Goal: Find specific page/section: Find specific page/section

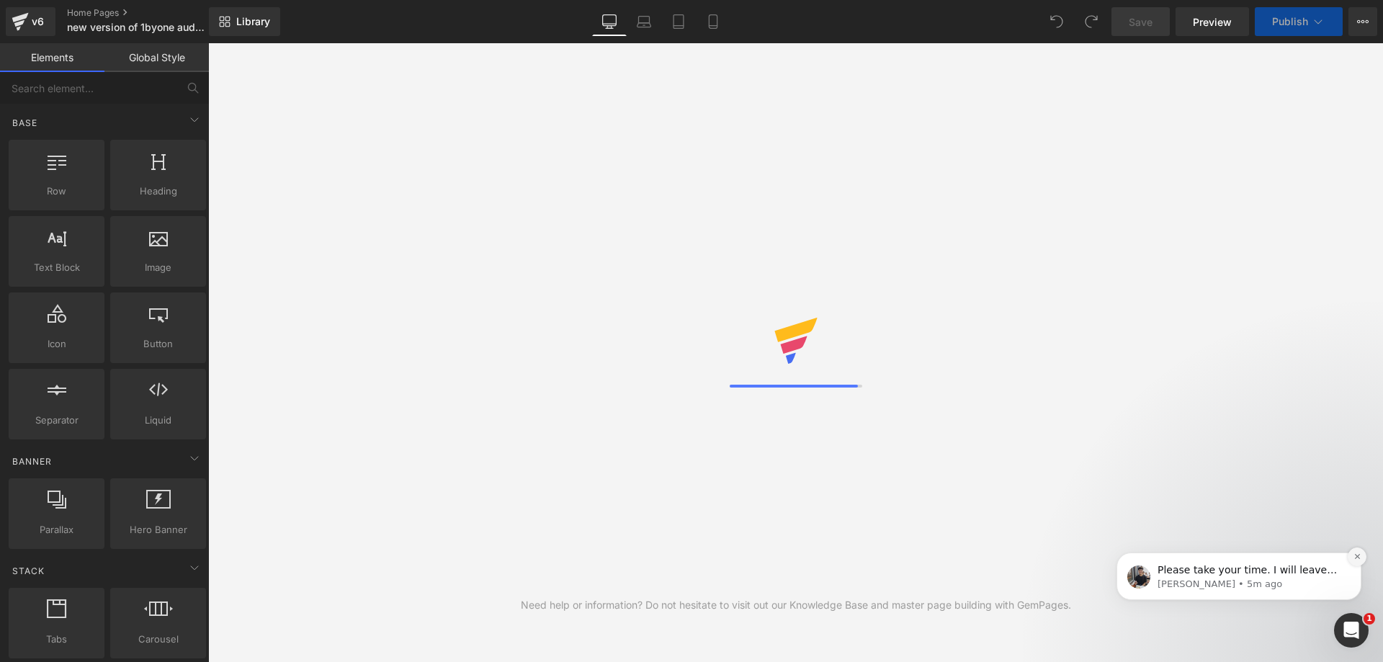
click at [1352, 558] on button "Dismiss notification" at bounding box center [1357, 556] width 19 height 19
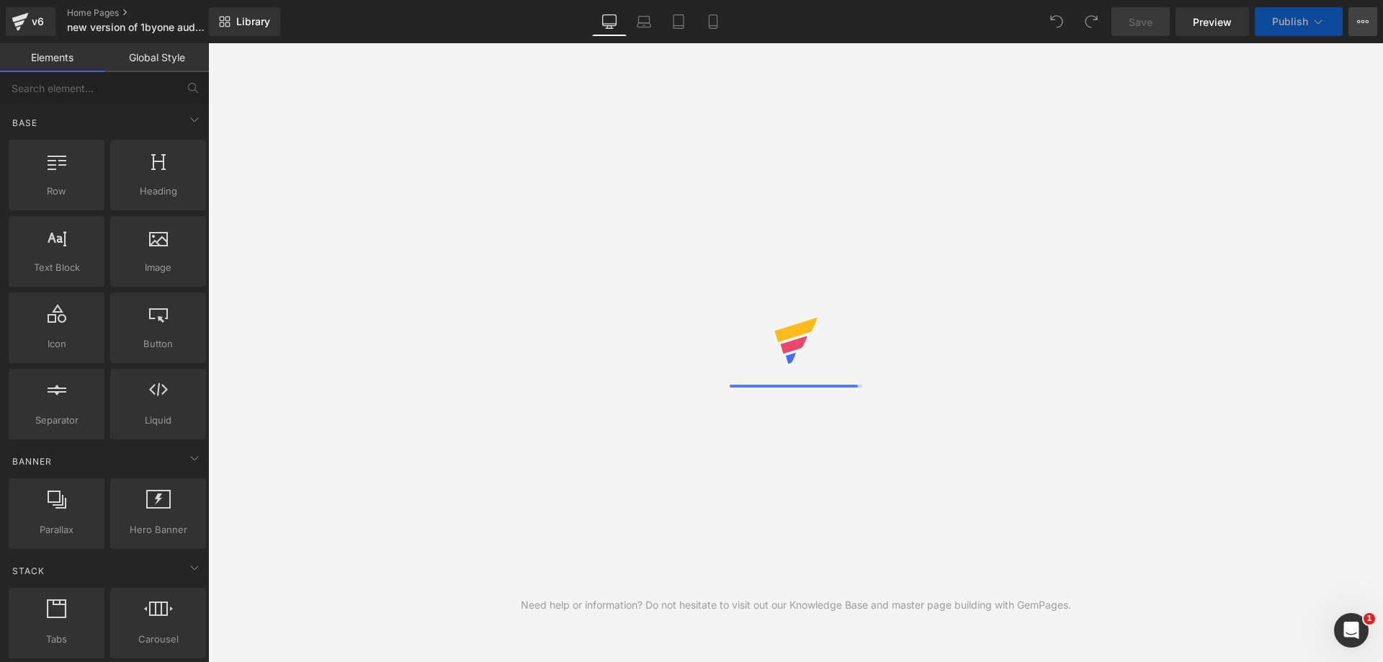
click at [1360, 27] on icon at bounding box center [1363, 22] width 12 height 12
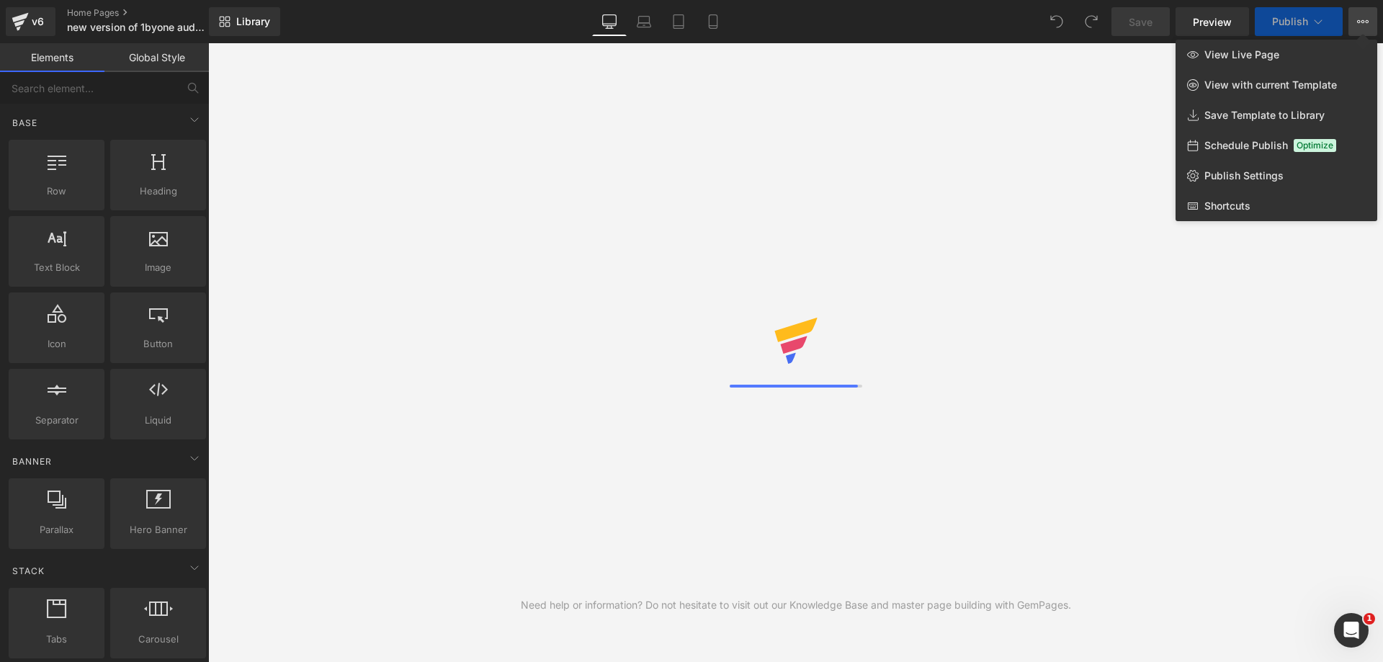
click at [964, 110] on div "Need help or information? Do not hesitate to visit out our Knowledge Base and m…" at bounding box center [795, 352] width 1175 height 619
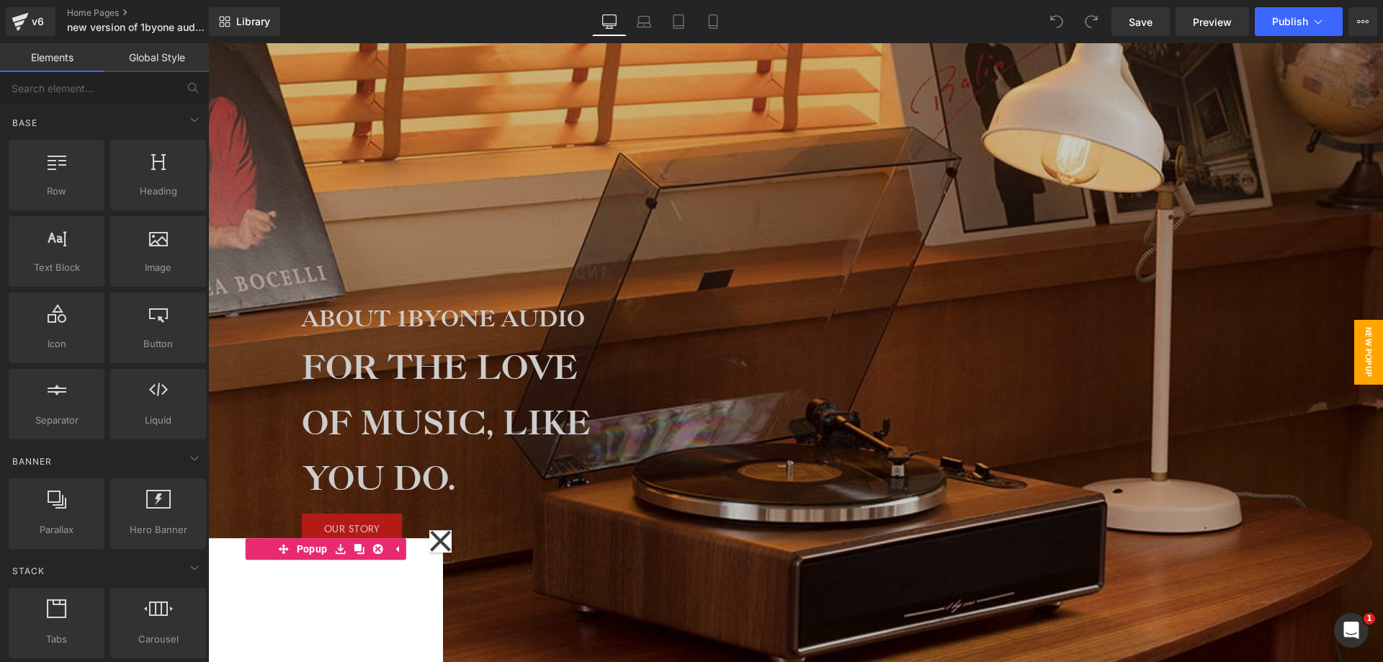
scroll to position [1152, 0]
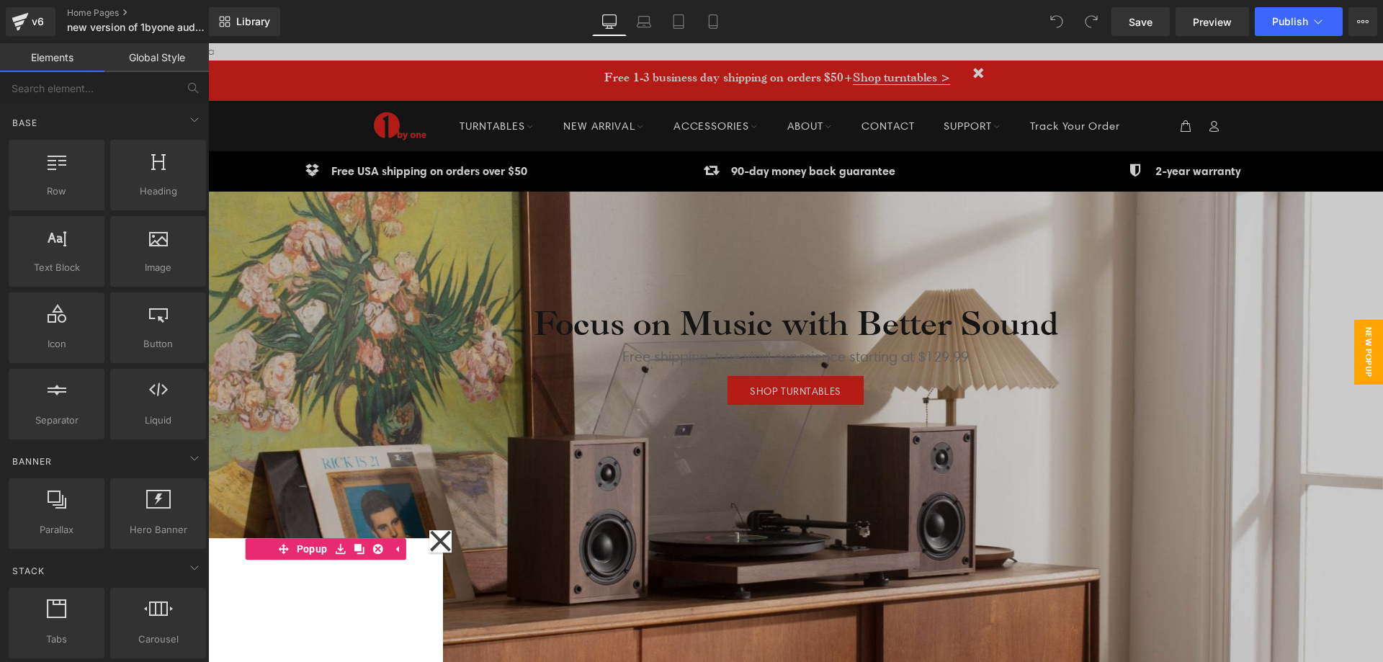
scroll to position [7510, 1152]
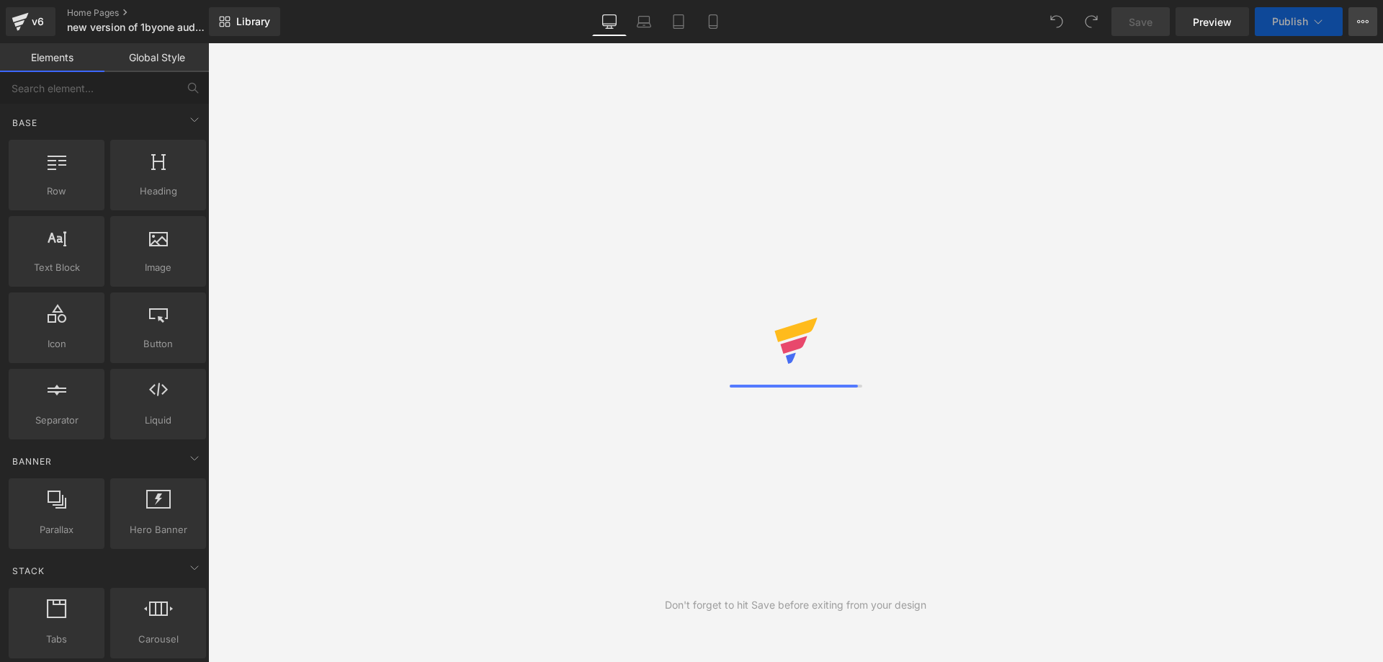
click at [1349, 19] on button "View Live Page View with current Template Save Template to Library Schedule Pub…" at bounding box center [1362, 21] width 29 height 29
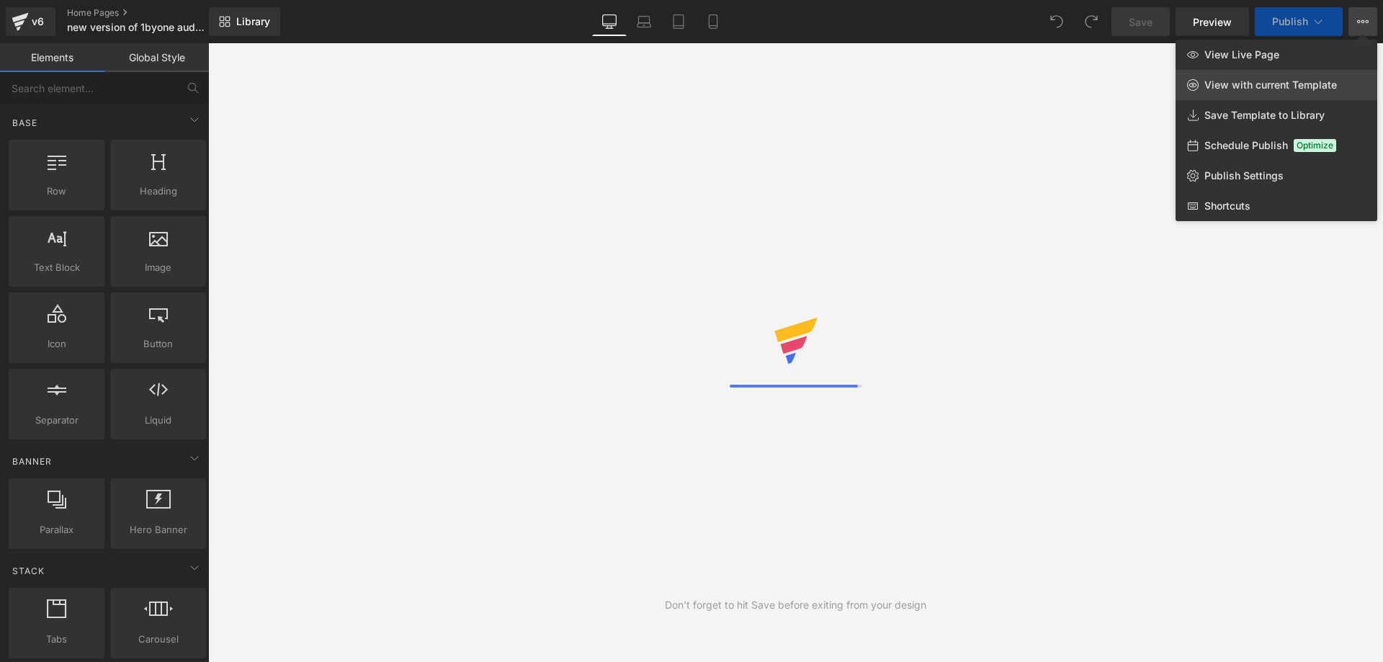
click at [1278, 79] on span "View with current Template" at bounding box center [1270, 85] width 133 height 13
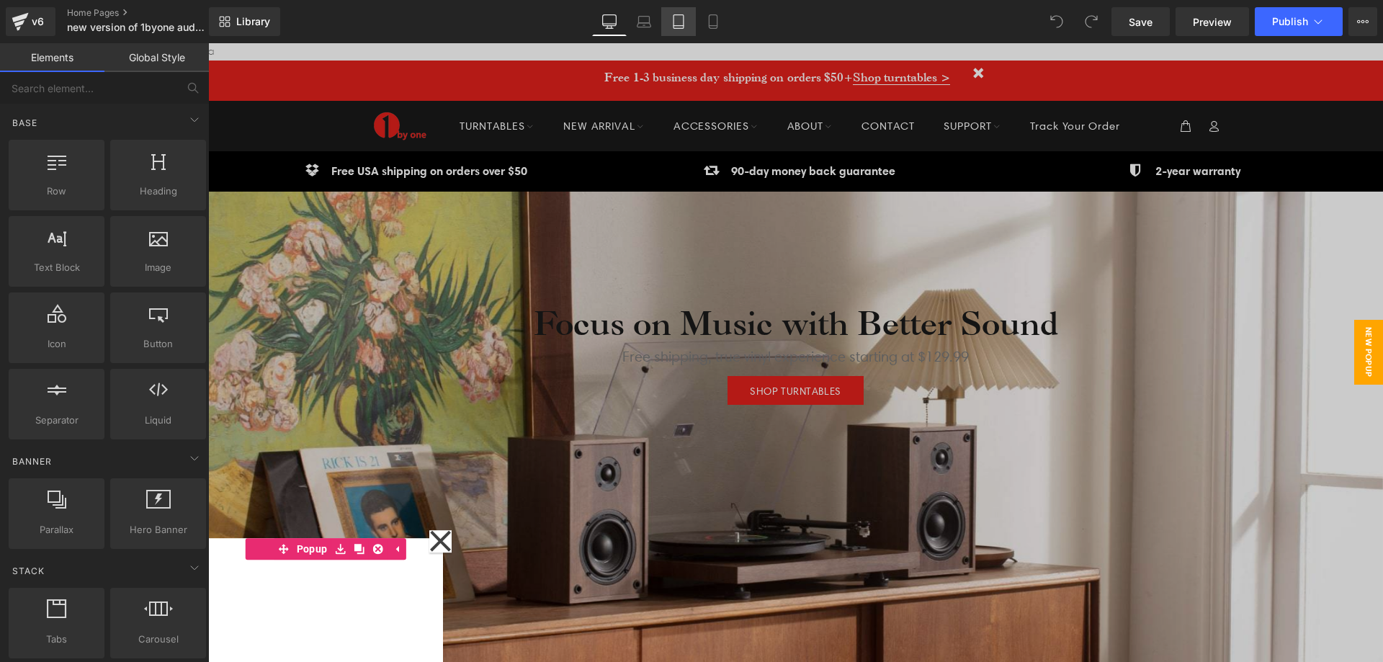
click at [683, 30] on link "Tablet" at bounding box center [678, 21] width 35 height 29
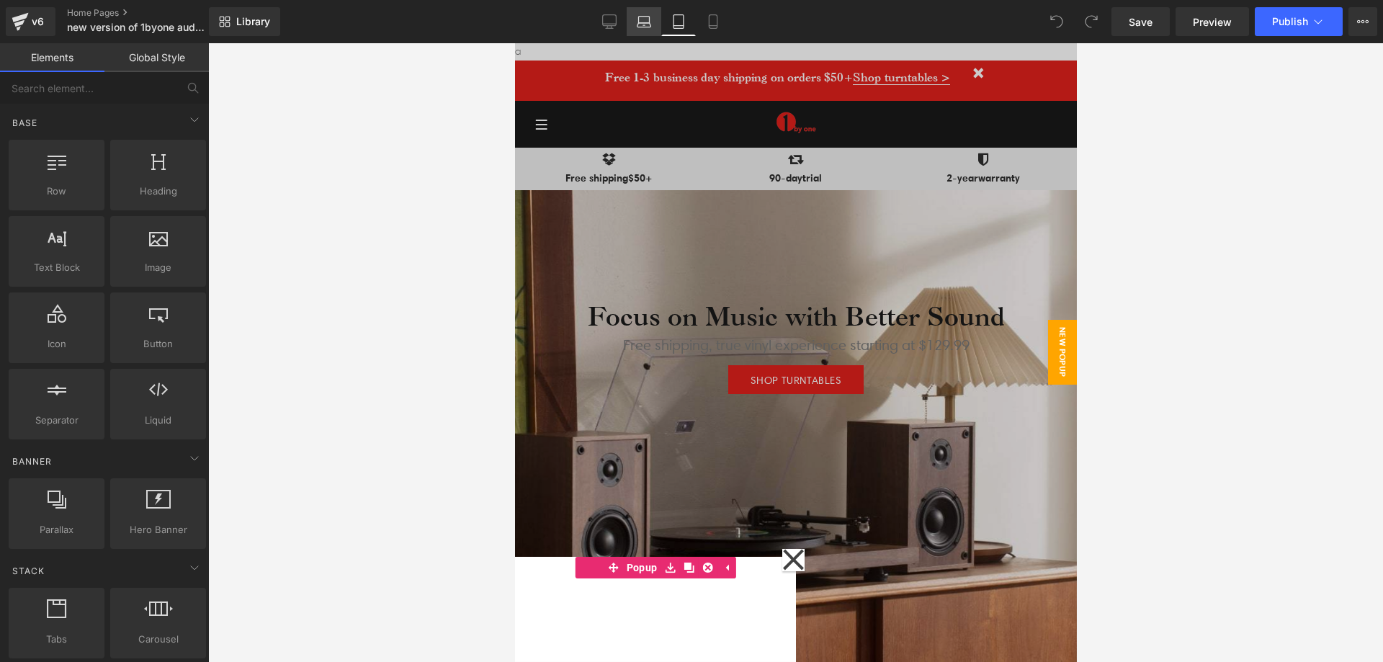
scroll to position [10953, 539]
click at [640, 27] on icon at bounding box center [644, 25] width 14 height 4
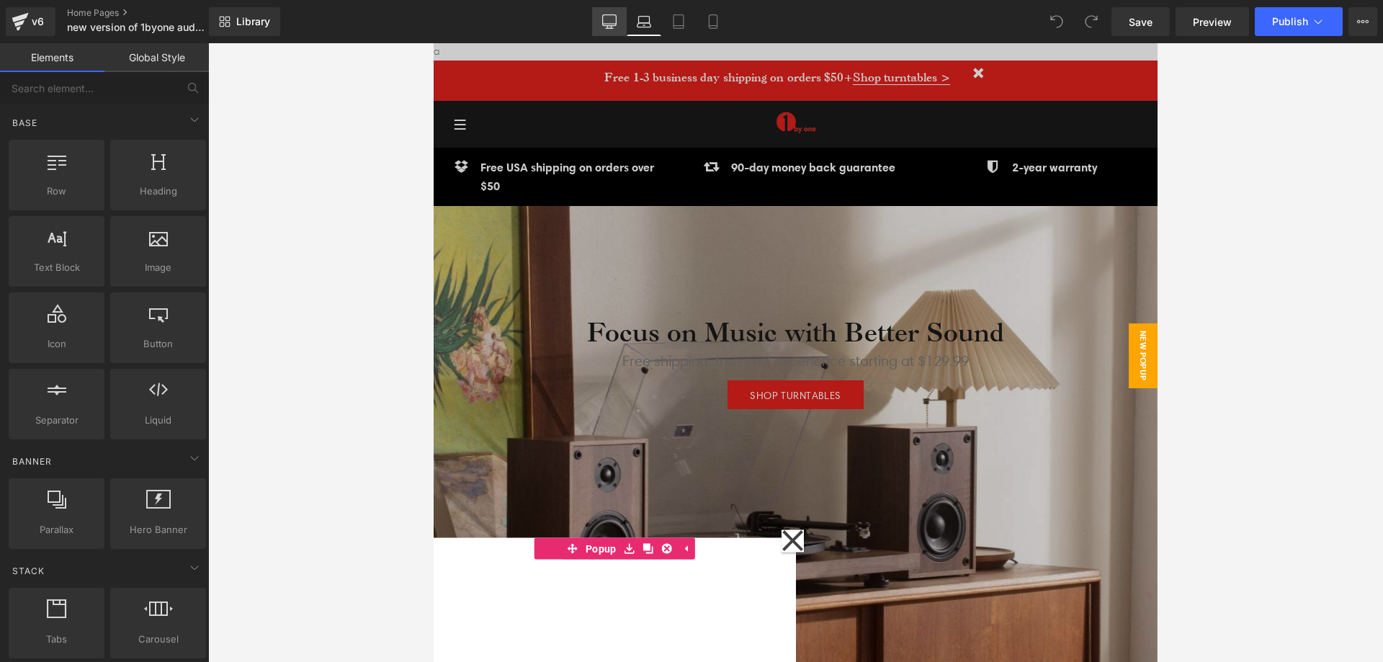
scroll to position [8119, 701]
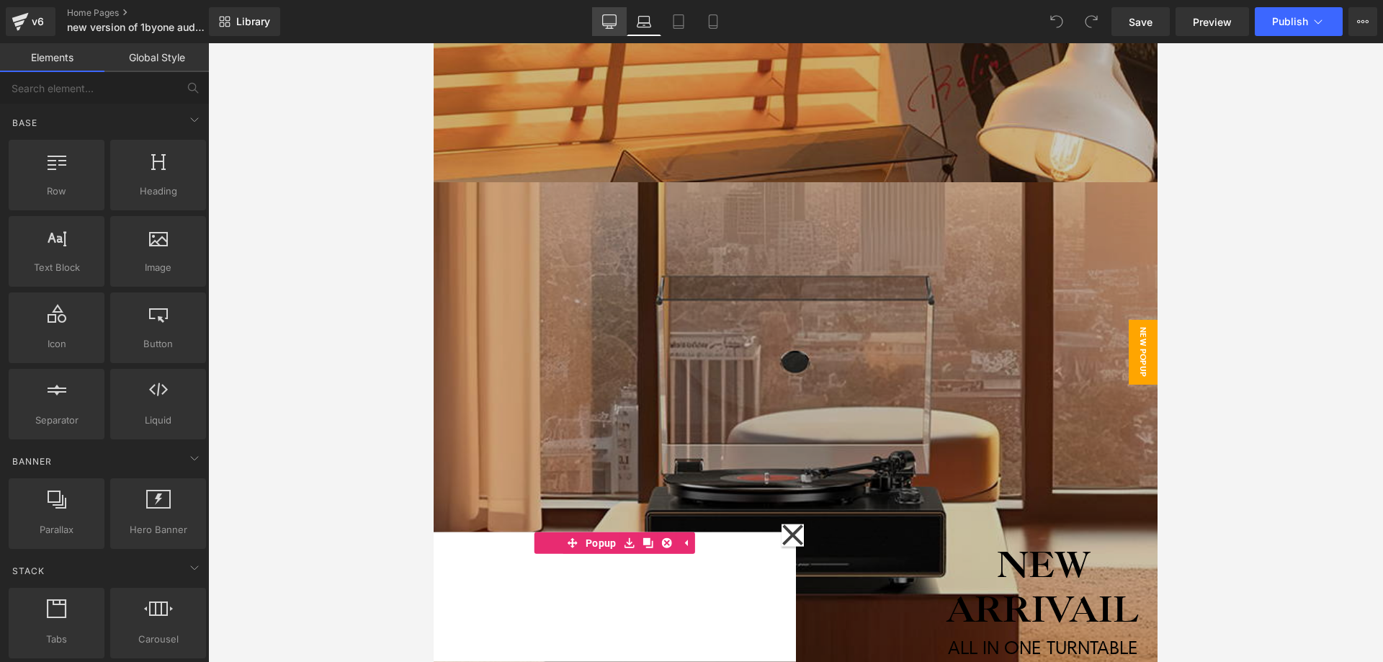
click at [612, 21] on icon at bounding box center [609, 21] width 14 height 14
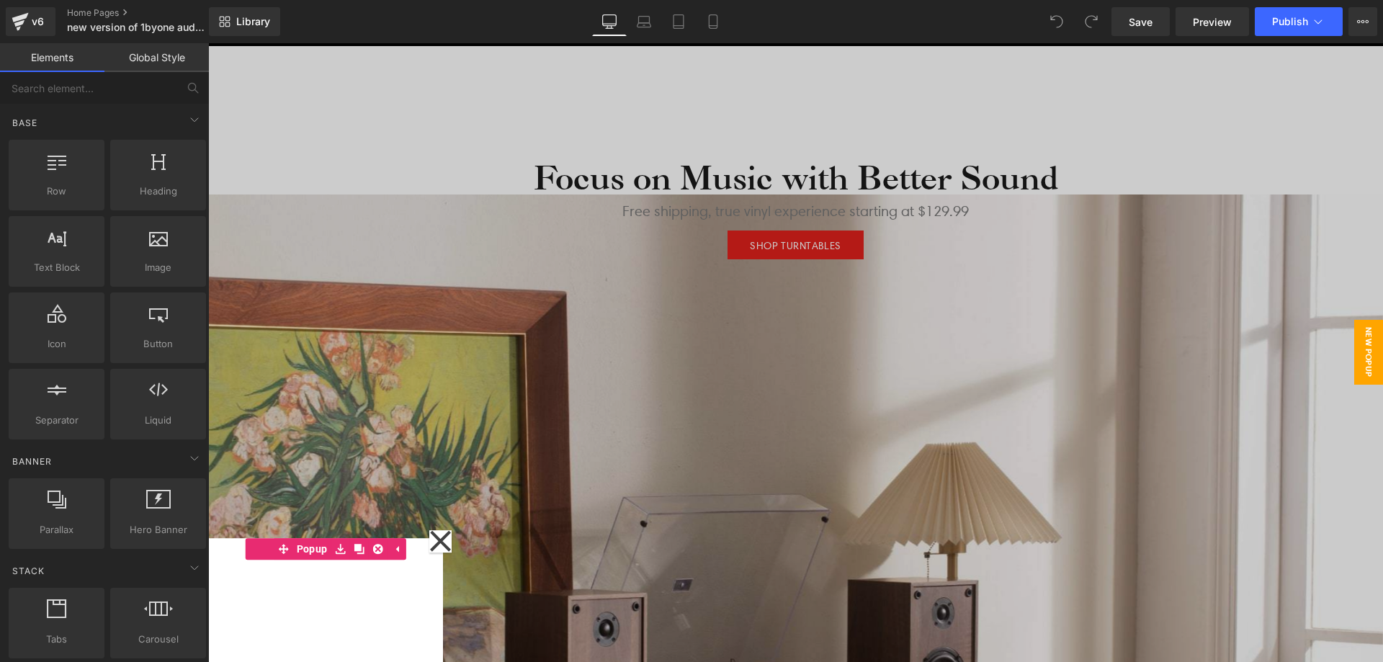
scroll to position [360, 0]
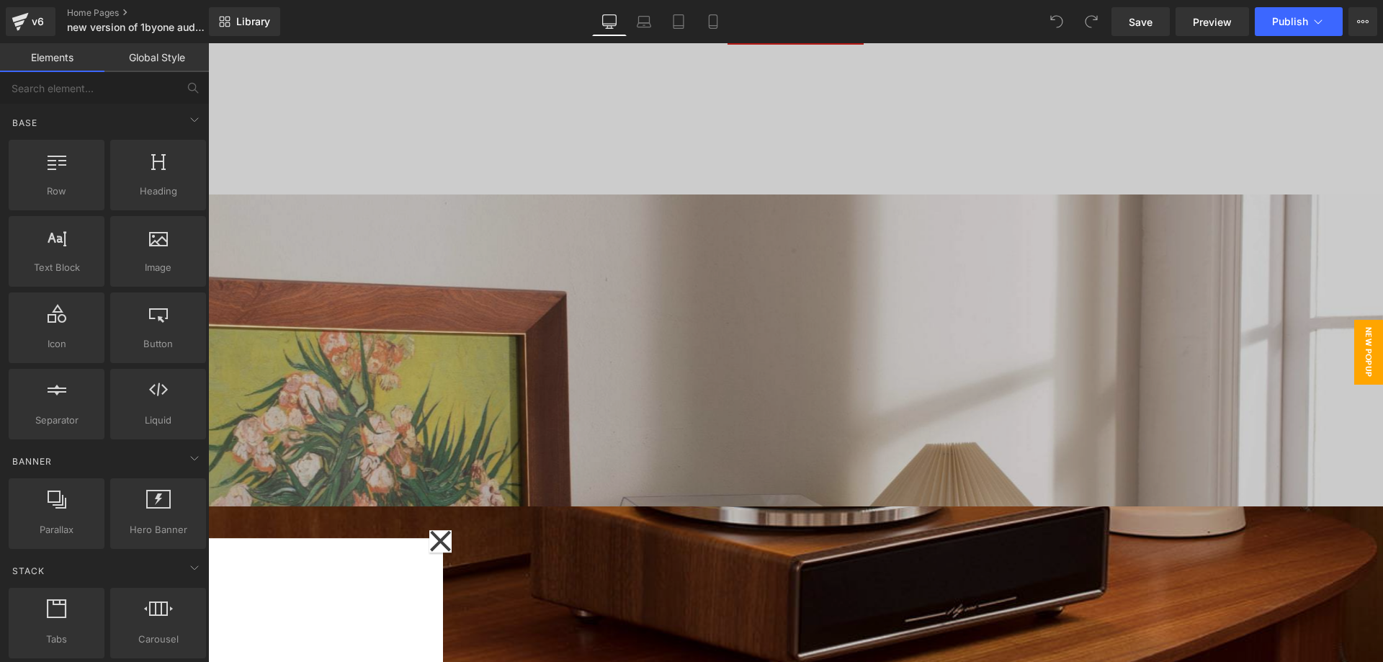
click at [436, 542] on icon at bounding box center [440, 541] width 21 height 21
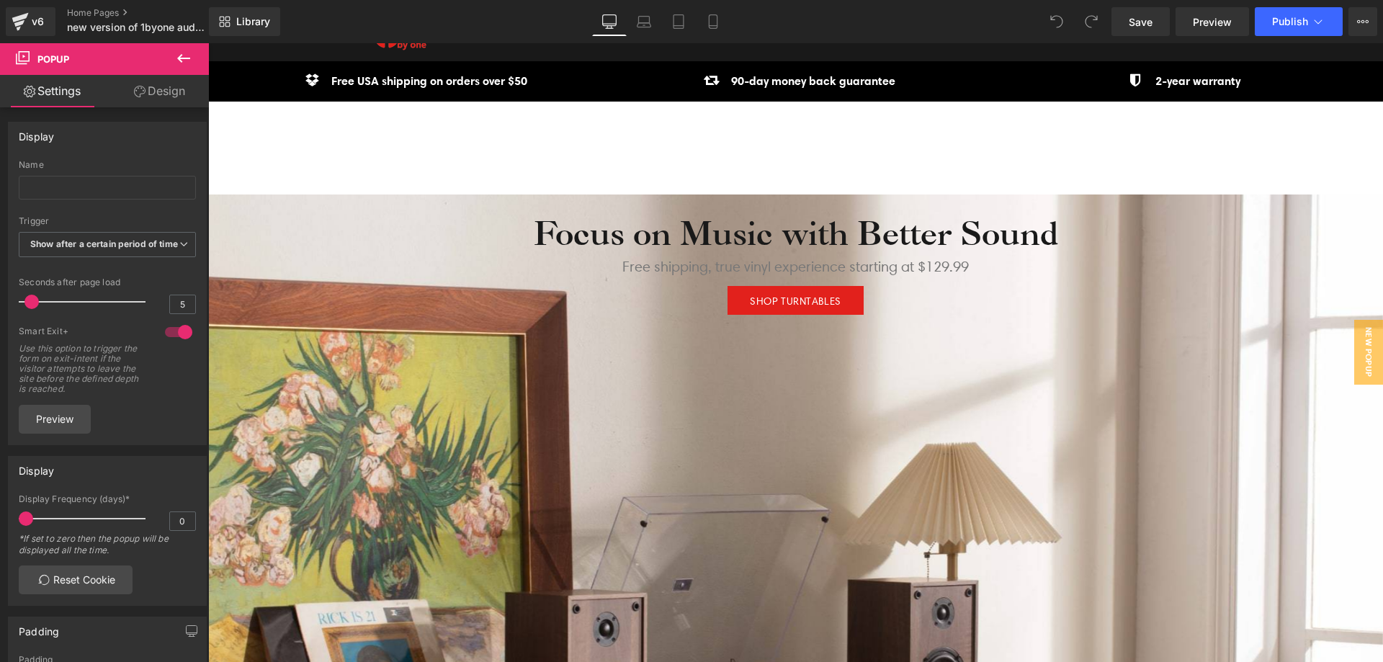
scroll to position [0, 0]
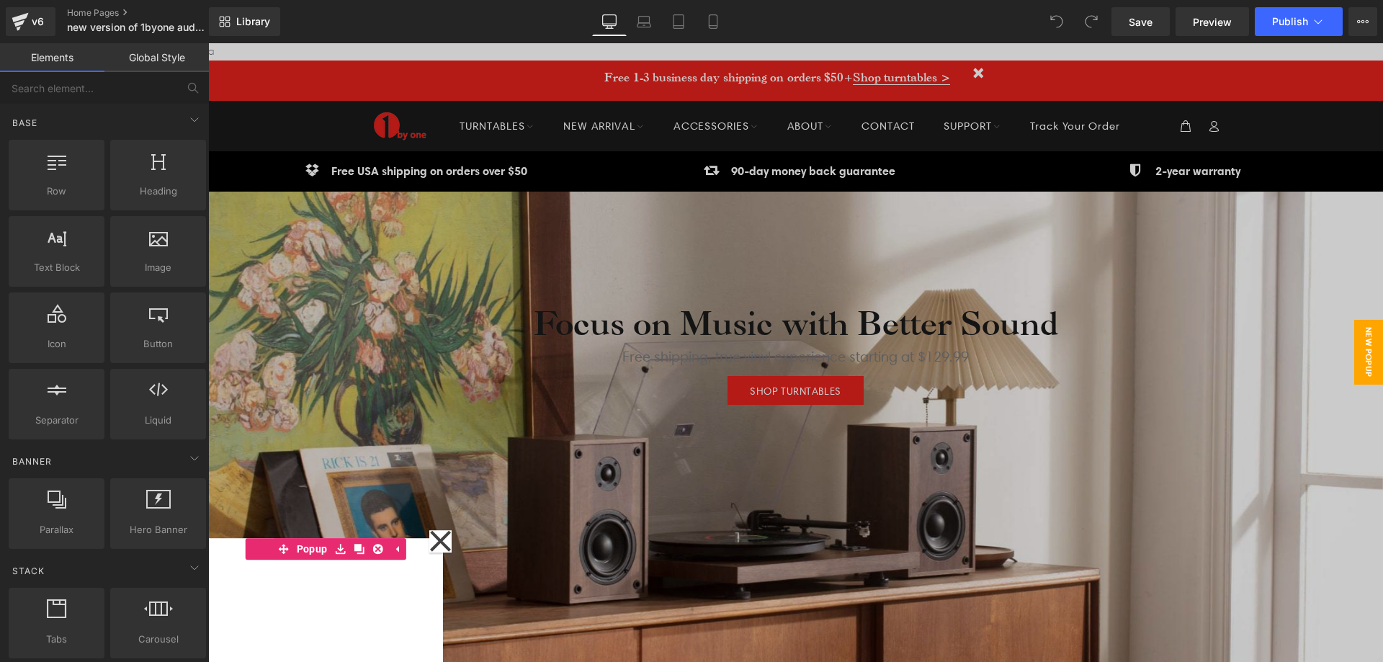
scroll to position [7510, 1152]
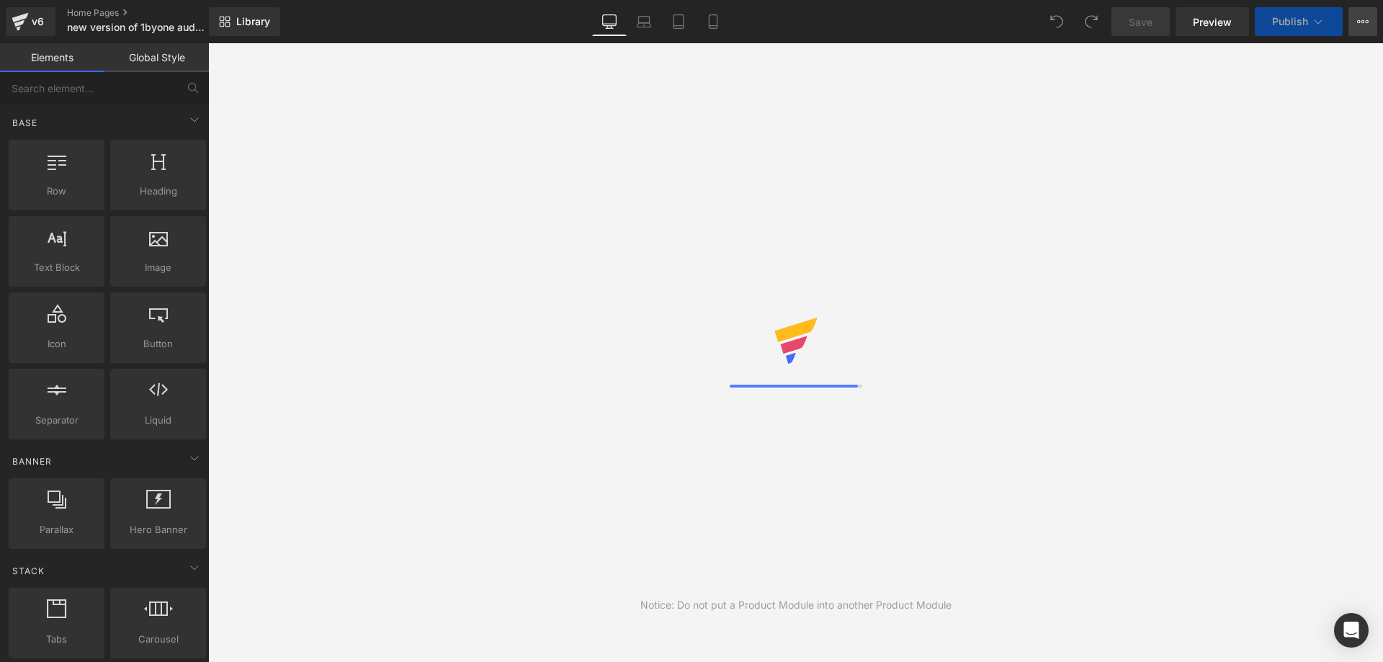
click at [1368, 16] on button "View Live Page View with current Template Save Template to Library Schedule Pub…" at bounding box center [1362, 21] width 29 height 29
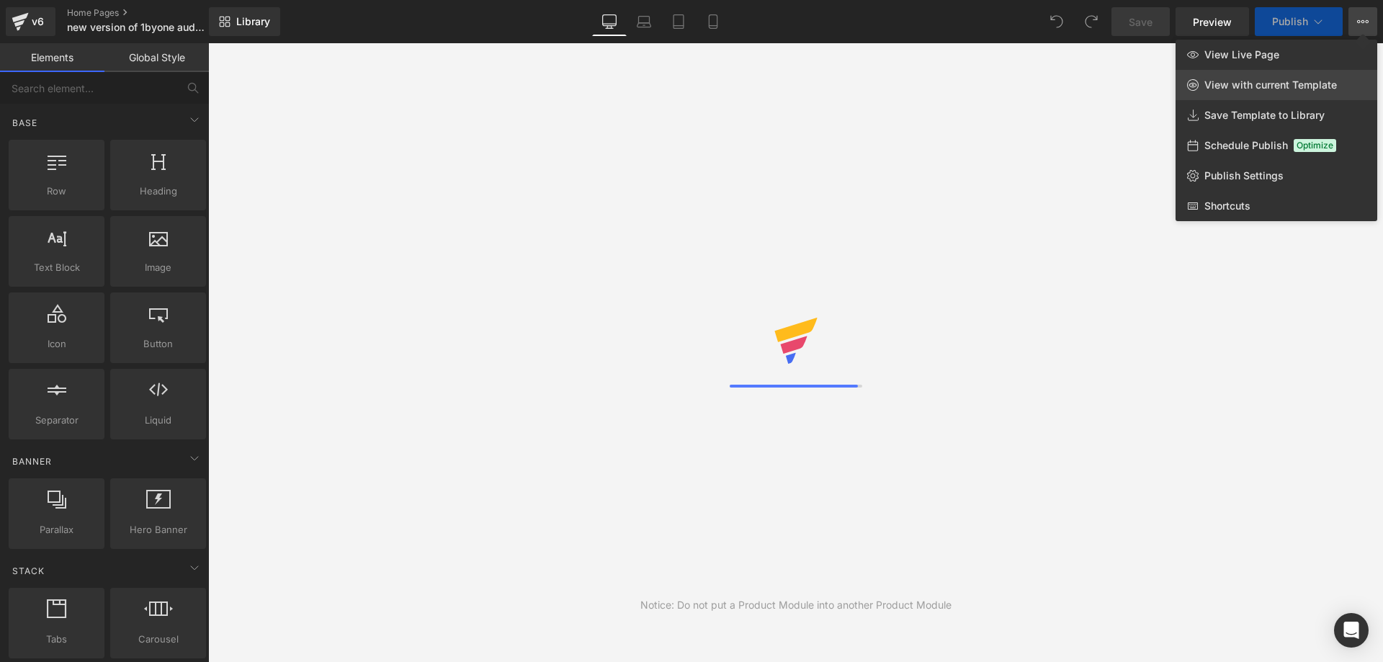
click at [1288, 86] on span "View with current Template" at bounding box center [1270, 85] width 133 height 13
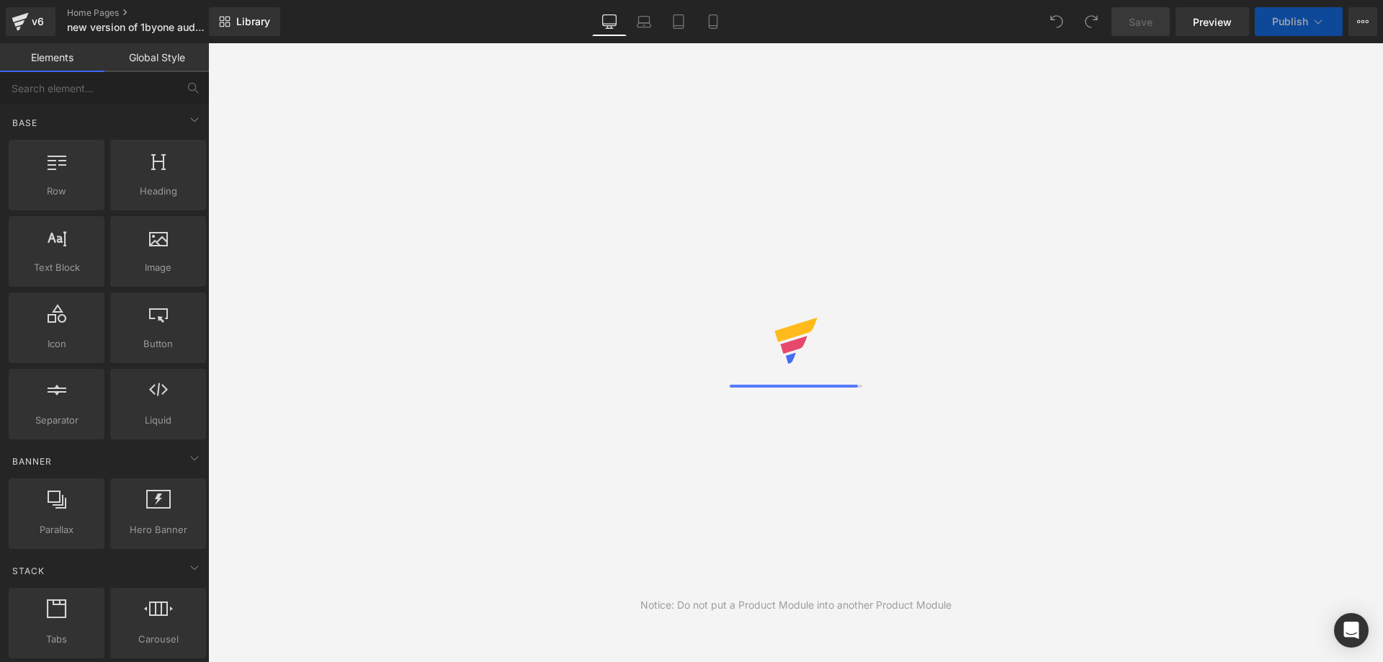
click at [947, 23] on div "Library Desktop Desktop Laptop Tablet Mobile Save Preview Publish Scheduled Vie…" at bounding box center [796, 21] width 1174 height 29
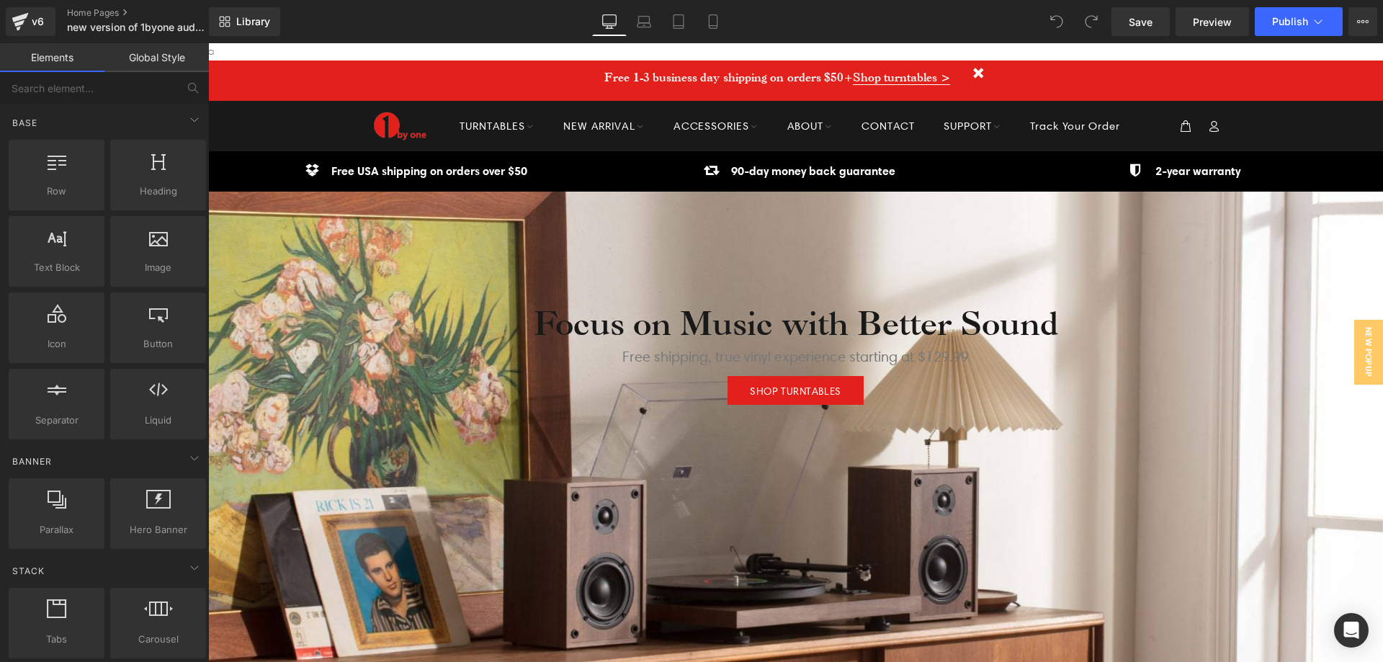
scroll to position [5219, 1164]
click at [295, 79] on div "Free 1-3 business day shipping on orders $50+ Shop turntables >" at bounding box center [795, 80] width 1175 height 40
